Goal: Register for event/course

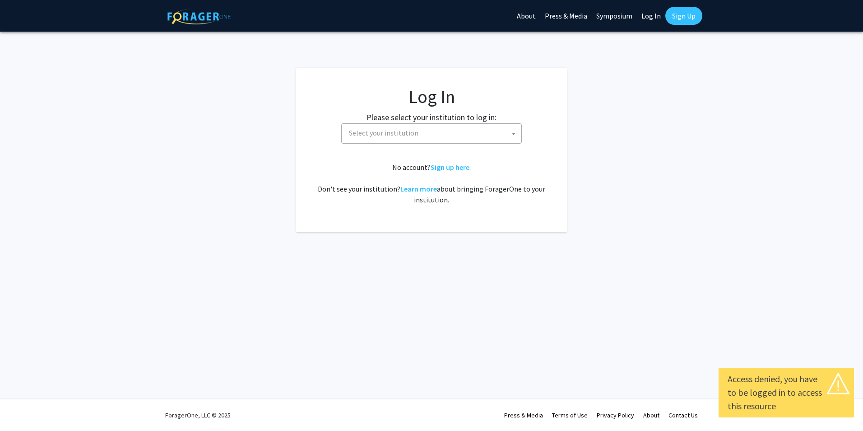
click at [428, 128] on span "Select your institution" at bounding box center [433, 133] width 176 height 19
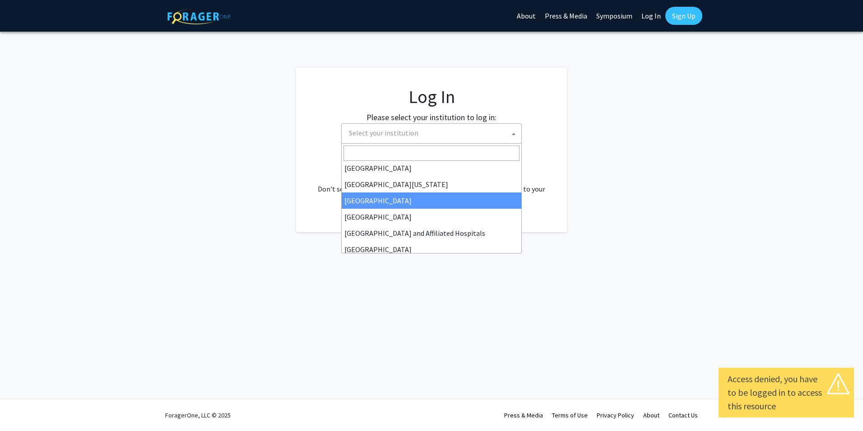
scroll to position [135, 0]
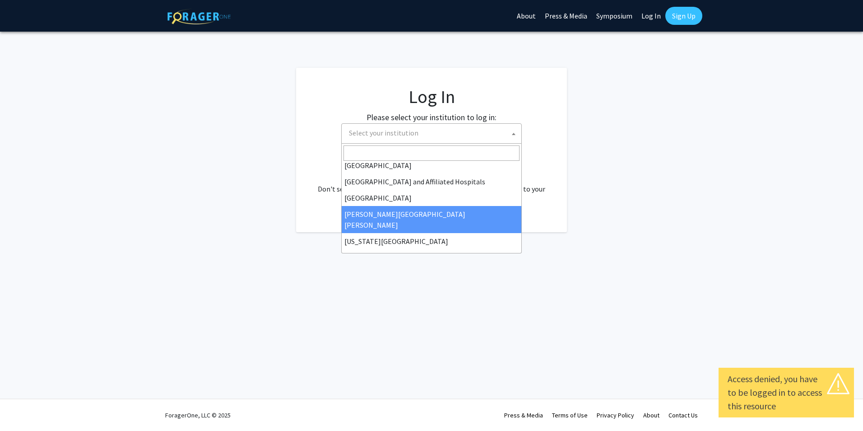
select select "1"
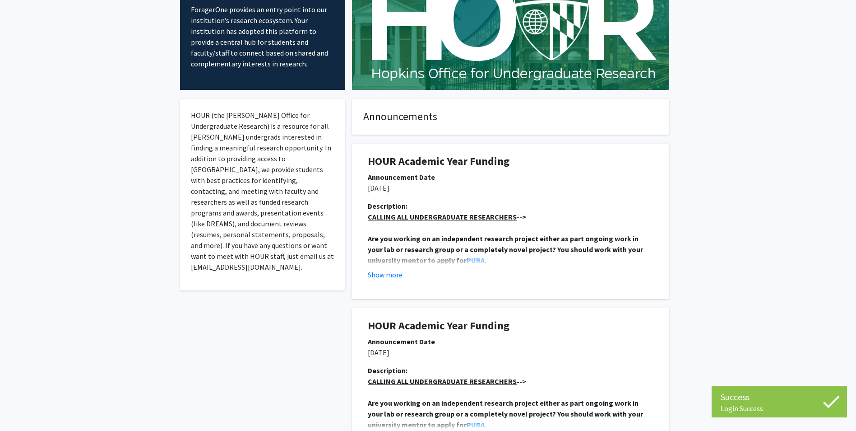
scroll to position [90, 0]
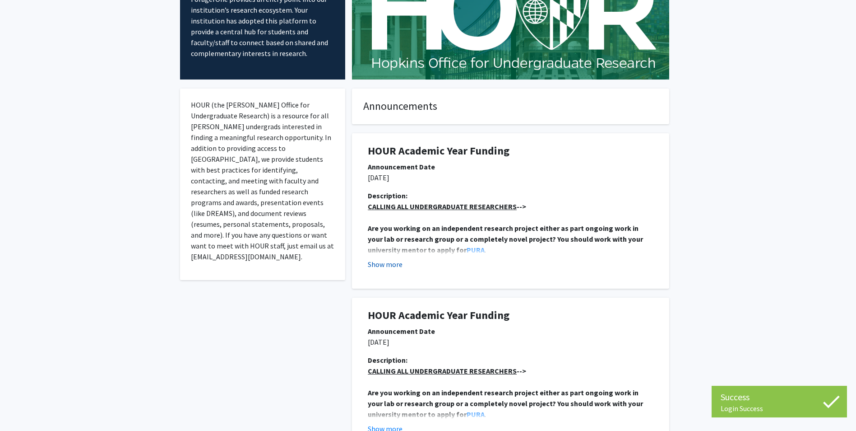
click at [381, 266] on button "Show more" at bounding box center [385, 264] width 35 height 11
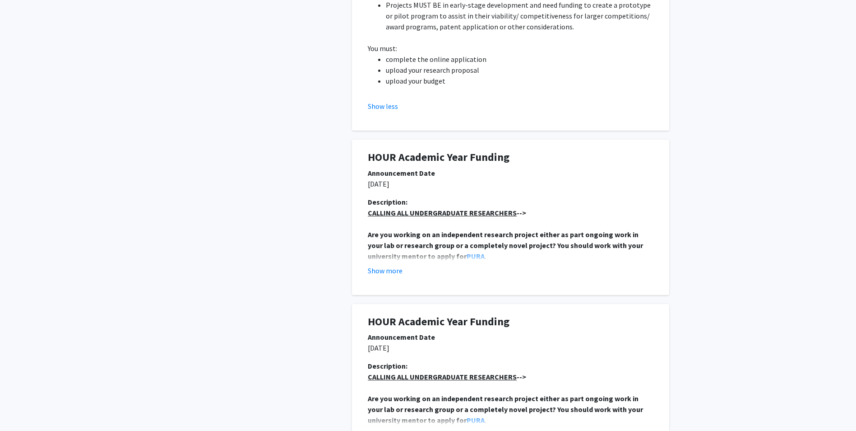
scroll to position [587, 0]
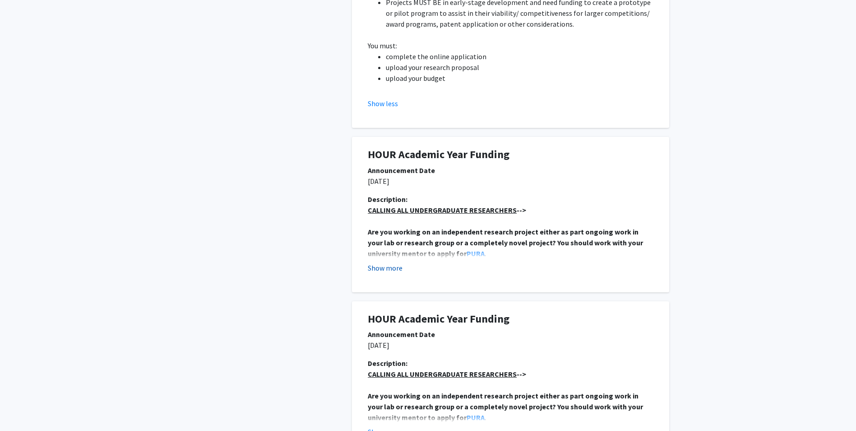
click at [387, 272] on button "Show more" at bounding box center [385, 267] width 35 height 11
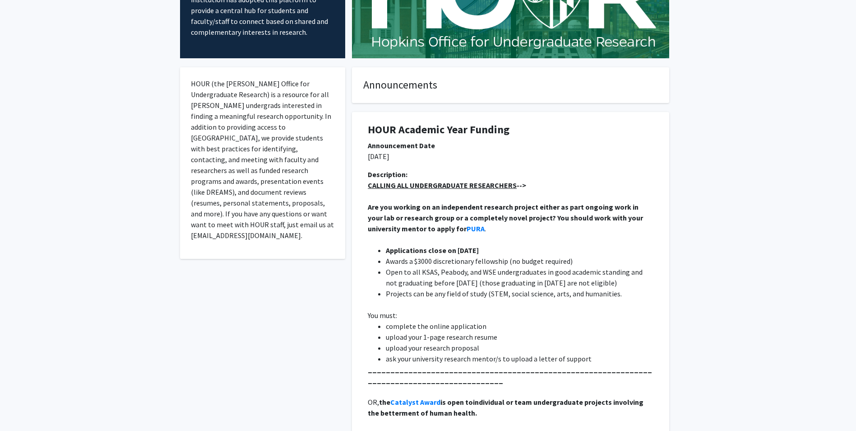
scroll to position [90, 0]
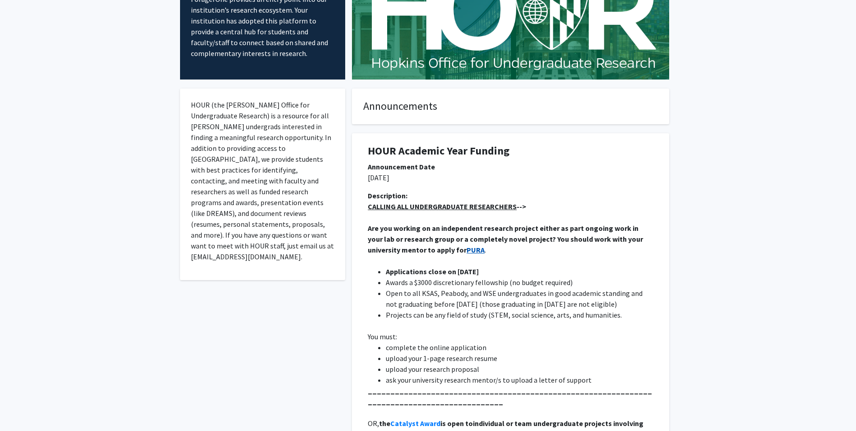
click at [467, 251] on strong "PURA" at bounding box center [476, 249] width 18 height 9
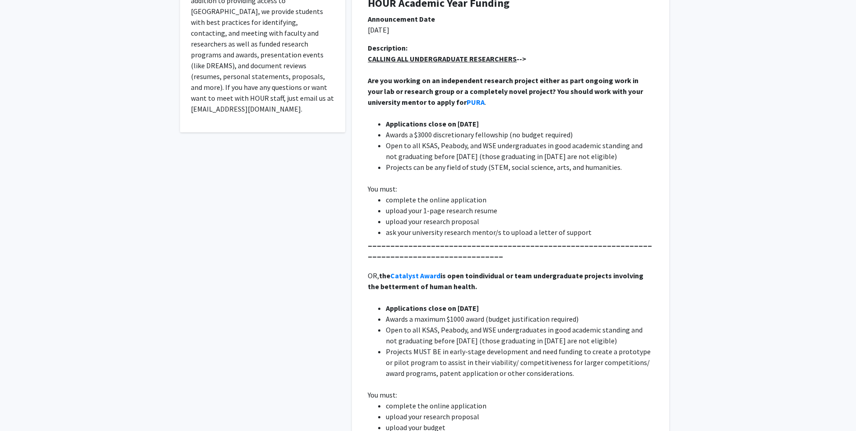
scroll to position [226, 0]
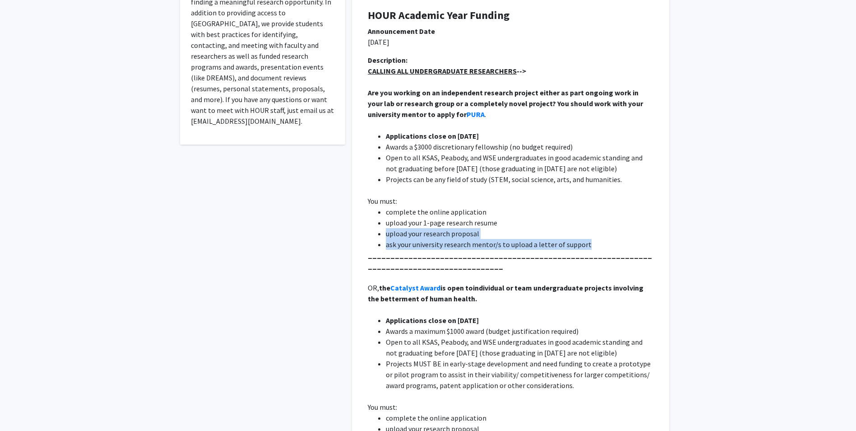
drag, startPoint x: 383, startPoint y: 236, endPoint x: 600, endPoint y: 245, distance: 216.9
click at [600, 245] on ul "complete the online application upload your 1-page research resume upload your …" at bounding box center [511, 227] width 286 height 43
click at [470, 194] on p at bounding box center [511, 190] width 286 height 11
click at [467, 114] on strong "PURA" at bounding box center [476, 114] width 18 height 9
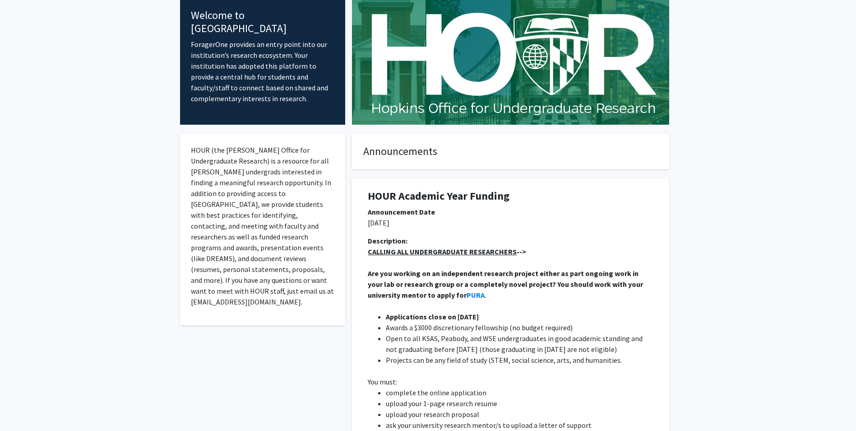
scroll to position [0, 0]
